Goal: Navigation & Orientation: Find specific page/section

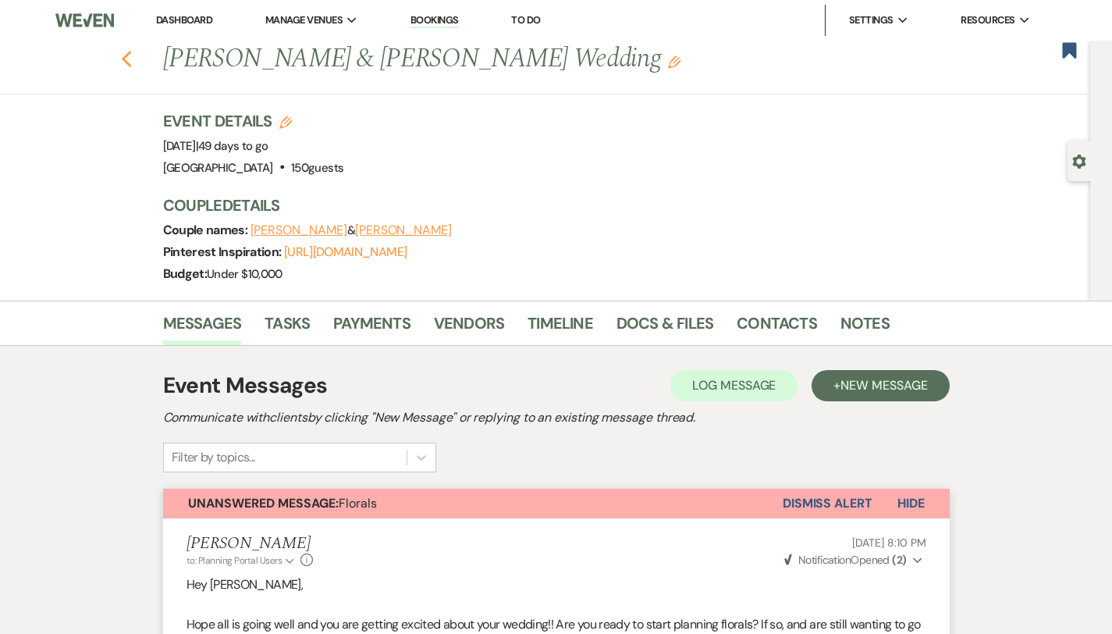
click at [121, 61] on use "button" at bounding box center [126, 59] width 10 height 17
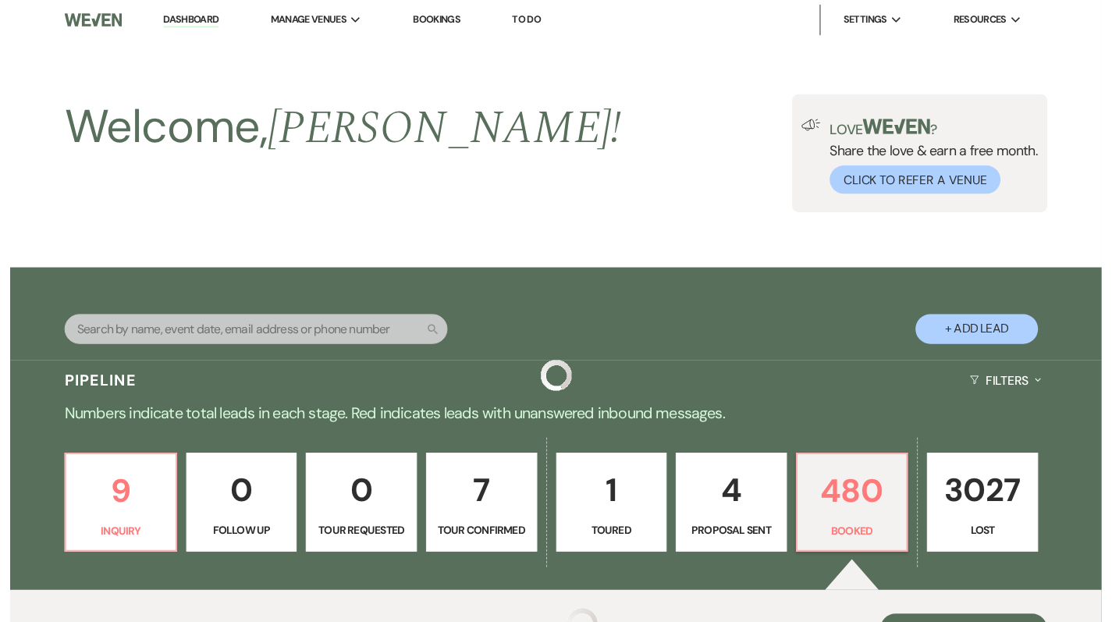
scroll to position [639, 0]
